Goal: Task Accomplishment & Management: Use online tool/utility

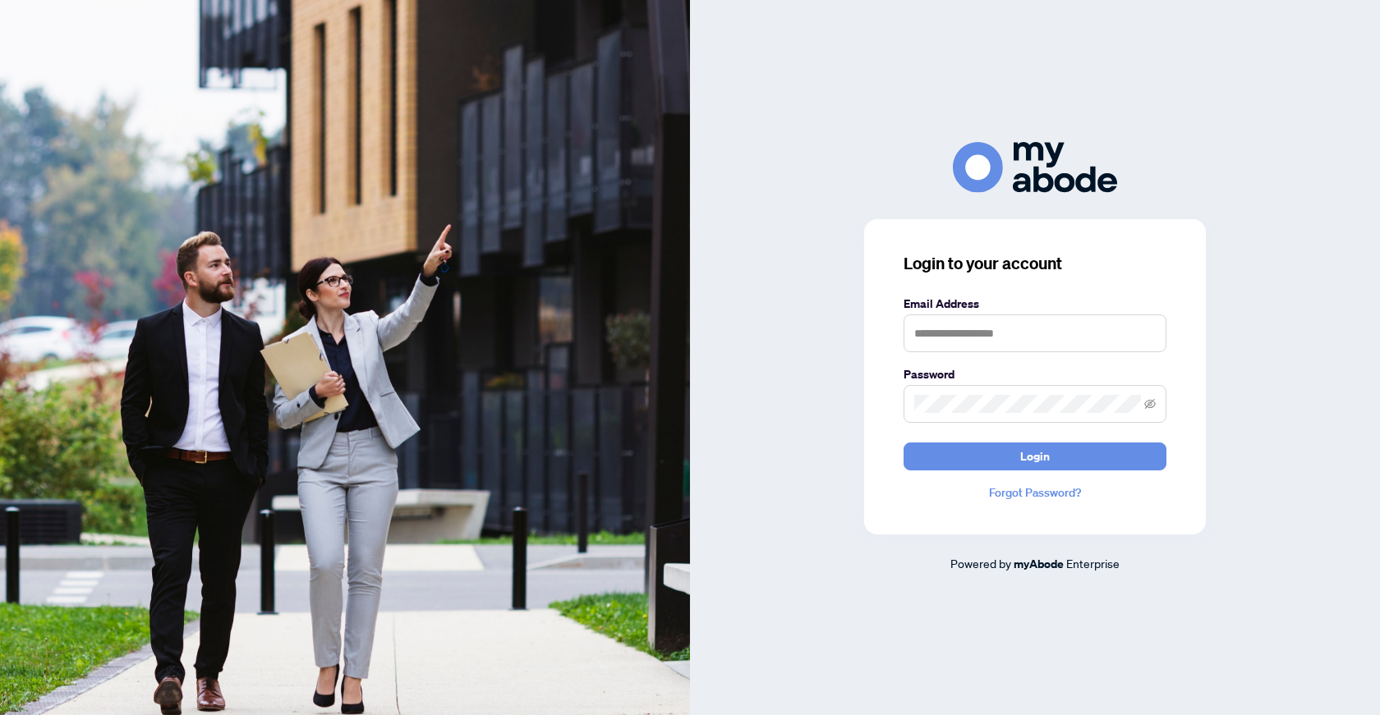
type input "**********"
click at [1025, 458] on span "Login" at bounding box center [1035, 457] width 30 height 26
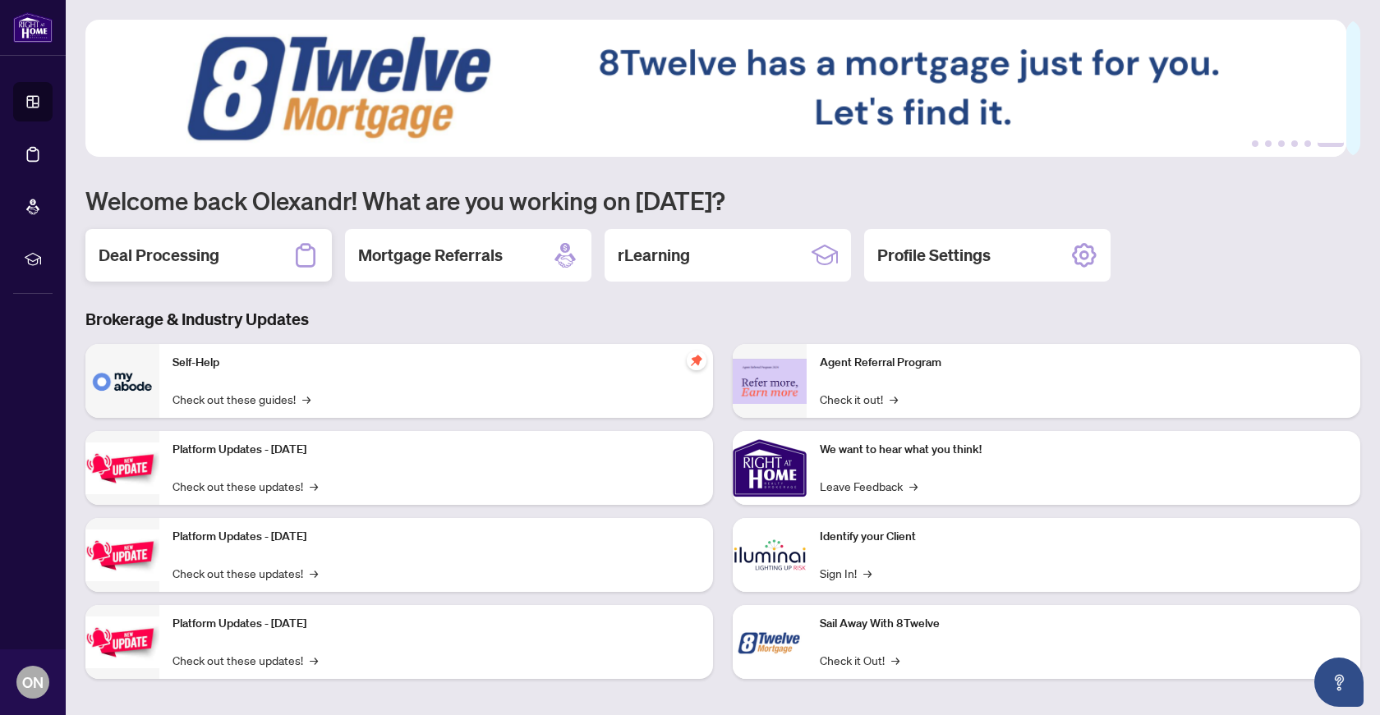
click at [168, 257] on h2 "Deal Processing" at bounding box center [159, 255] width 121 height 23
